Goal: Find specific page/section: Find specific page/section

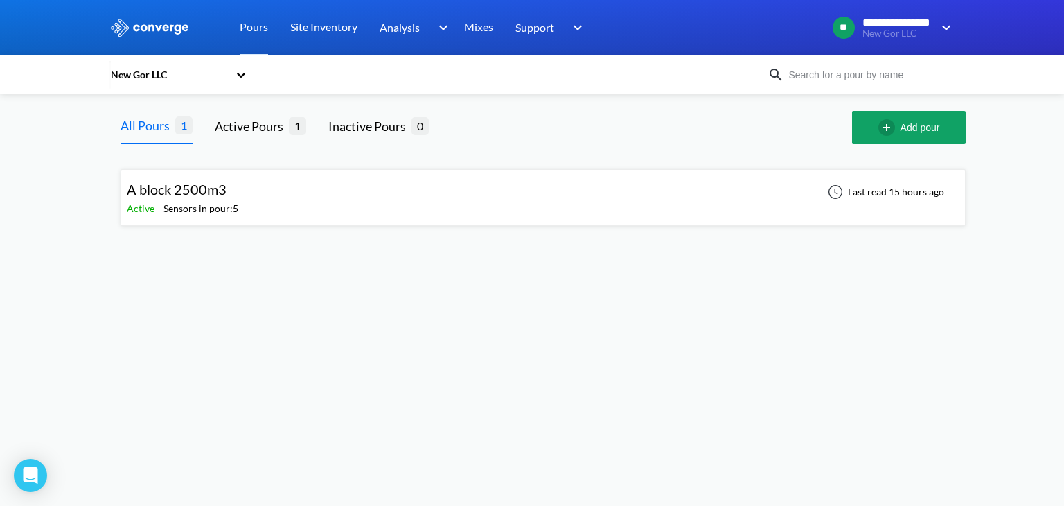
click at [423, 198] on div "A block 2500m3 Active - Sensors in pour: 5 Last read 15 hours ago" at bounding box center [543, 197] width 833 height 44
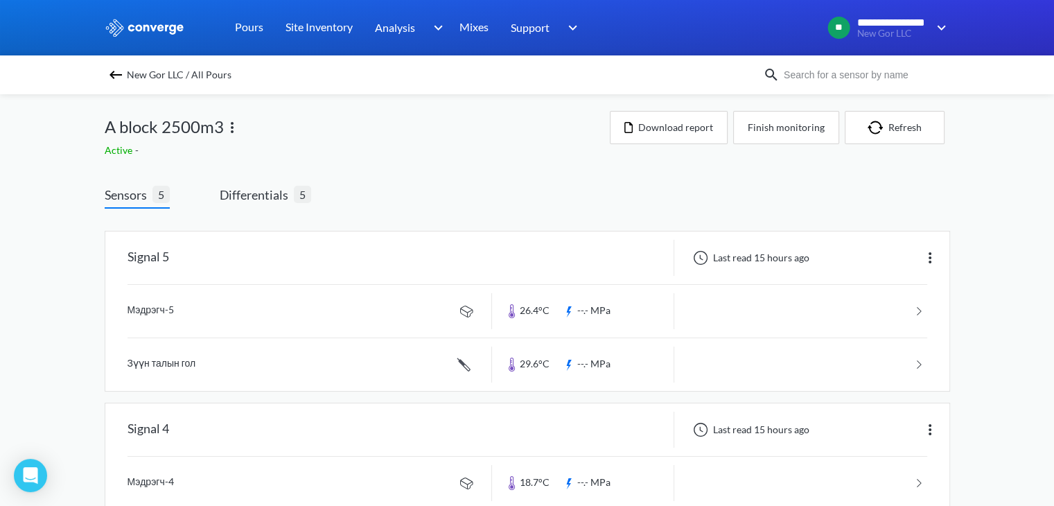
click at [233, 125] on img at bounding box center [232, 127] width 17 height 17
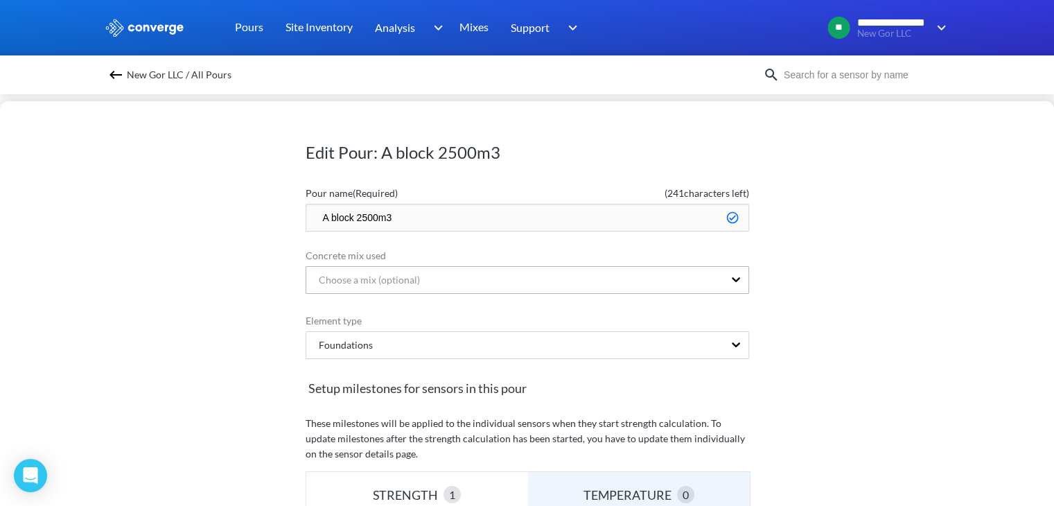
click at [468, 280] on div "Choose a mix (optional)" at bounding box center [514, 280] width 417 height 26
click at [366, 276] on div "Choose a mix (optional)" at bounding box center [364, 279] width 112 height 15
click at [384, 276] on div "Choose a mix (optional)" at bounding box center [364, 279] width 112 height 15
click at [607, 275] on div "Choose a mix (optional)" at bounding box center [514, 280] width 417 height 26
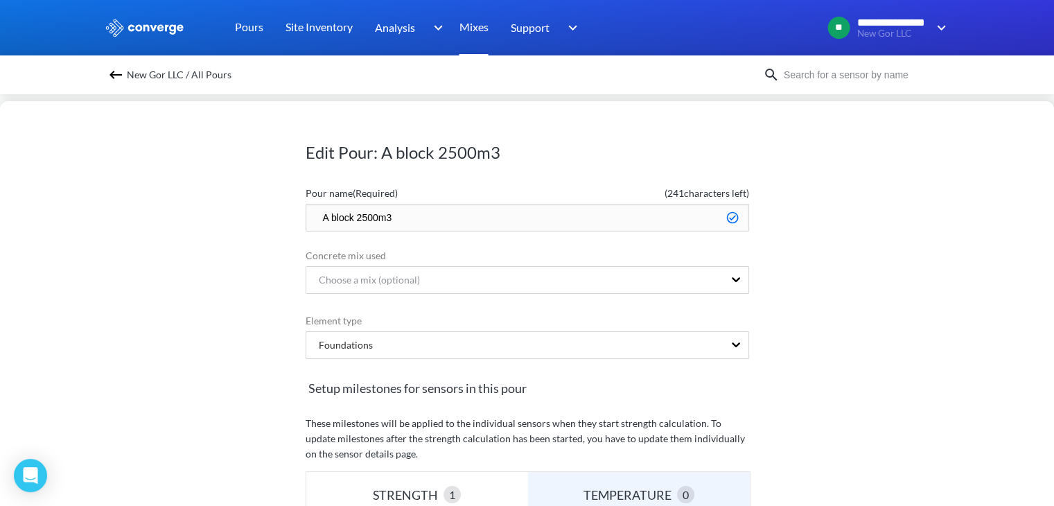
click at [481, 21] on link "Mixes" at bounding box center [473, 27] width 29 height 55
